Goal: Task Accomplishment & Management: Manage account settings

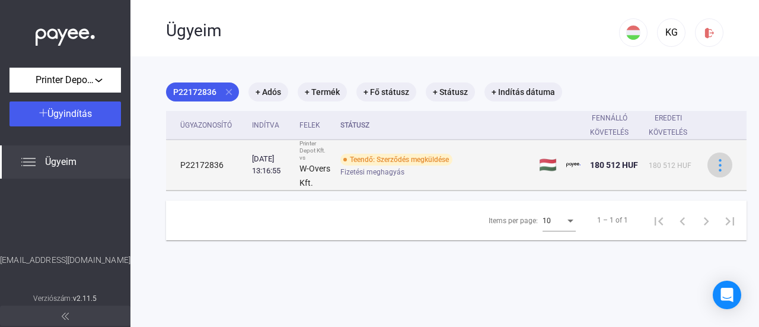
click at [717, 164] on img at bounding box center [720, 165] width 12 height 12
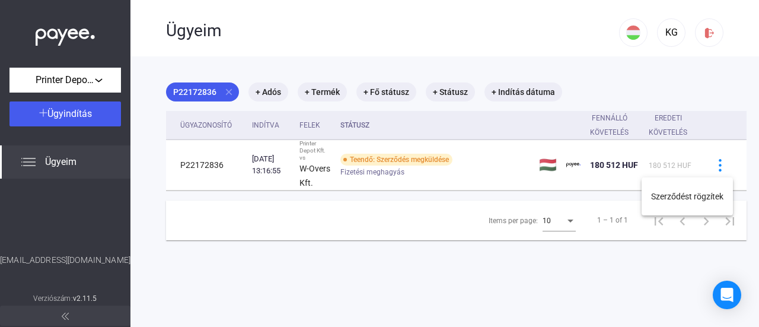
click at [98, 81] on div at bounding box center [379, 163] width 759 height 327
click at [61, 165] on span "Ügyeim" at bounding box center [60, 162] width 31 height 14
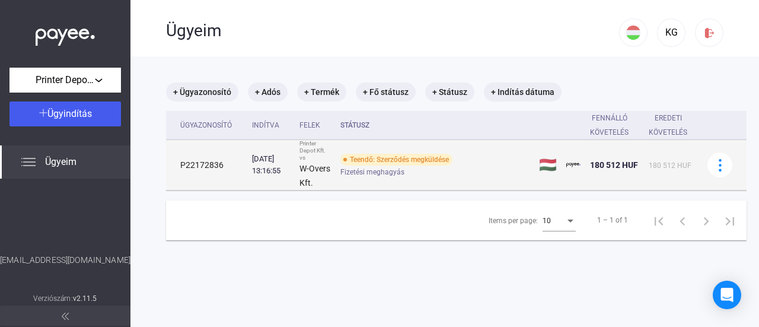
click at [208, 160] on td "P22172836" at bounding box center [206, 165] width 81 height 50
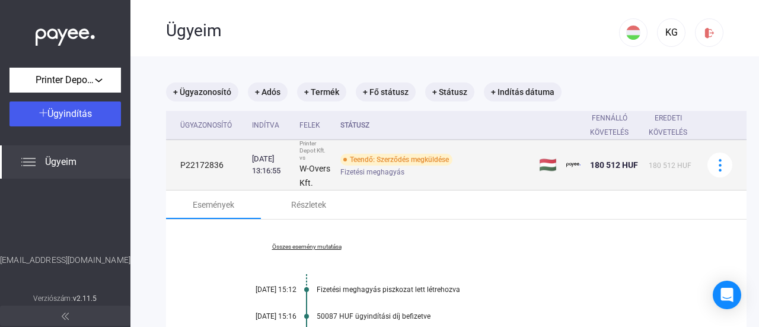
click at [346, 152] on td "Teendő: Szerződés megküldése Fizetési meghagyás" at bounding box center [435, 165] width 199 height 50
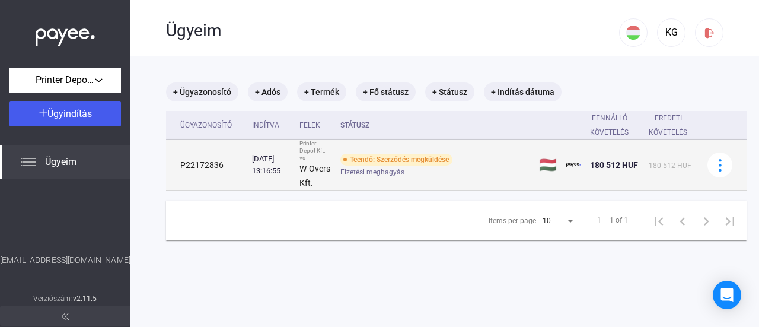
click at [346, 152] on td "Teendő: Szerződés megküldése Fizetési meghagyás" at bounding box center [435, 165] width 199 height 50
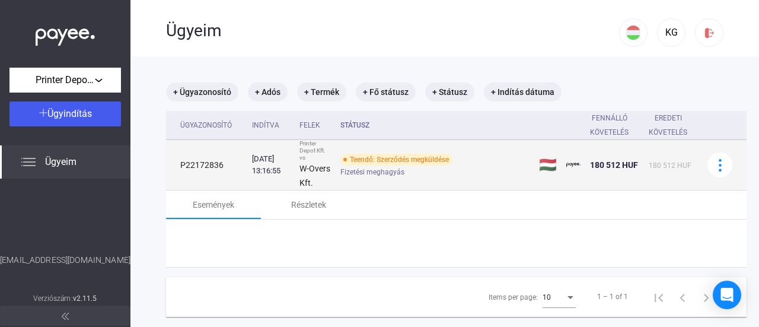
click at [346, 152] on td "Teendő: Szerződés megküldése Fizetési meghagyás" at bounding box center [435, 165] width 199 height 50
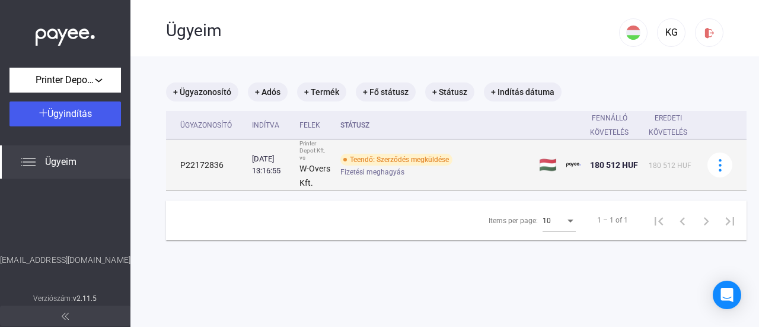
click at [346, 152] on td "Teendő: Szerződés megküldése Fizetési meghagyás" at bounding box center [435, 165] width 199 height 50
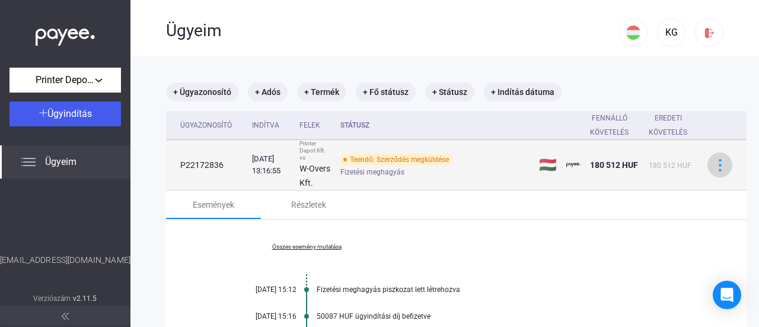
click at [723, 163] on img at bounding box center [720, 165] width 12 height 12
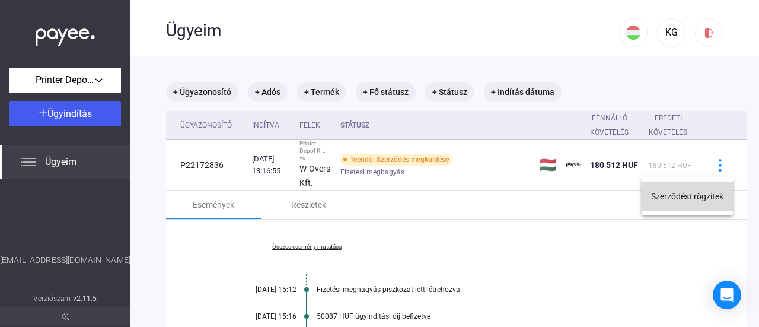
click at [725, 208] on button "Szerződést rögzítek" at bounding box center [687, 196] width 91 height 28
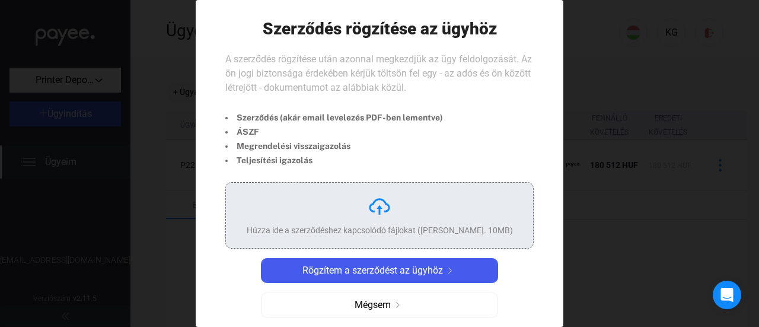
scroll to position [4, 0]
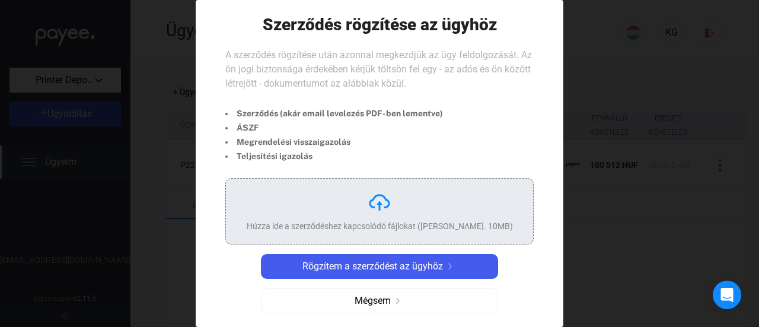
click at [376, 203] on img at bounding box center [380, 202] width 24 height 24
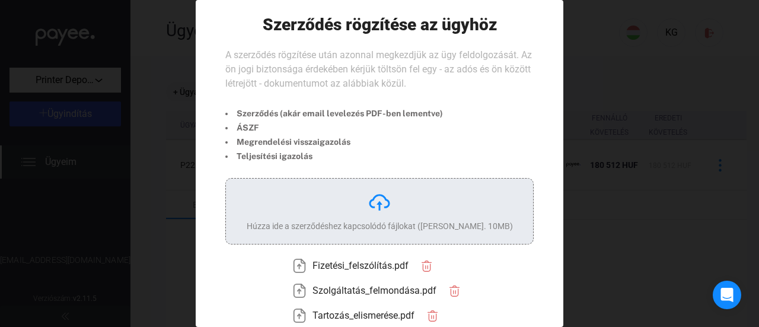
scroll to position [88, 0]
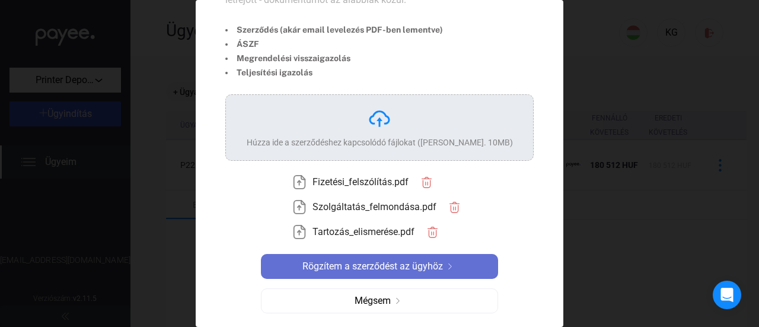
click at [444, 268] on img at bounding box center [450, 266] width 14 height 6
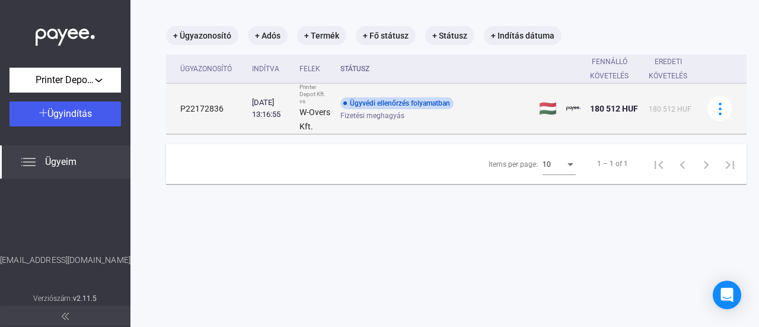
scroll to position [0, 0]
